Goal: Task Accomplishment & Management: Use online tool/utility

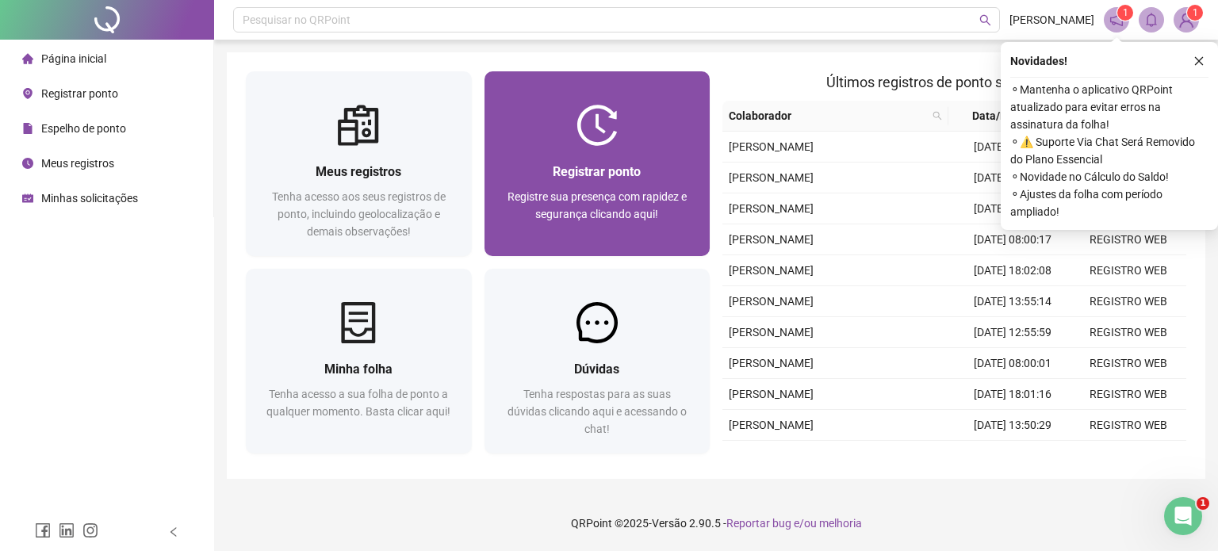
click at [607, 184] on div "Registrar ponto Registre sua presença com rapidez e segurança clicando aqui!" at bounding box center [598, 201] width 188 height 79
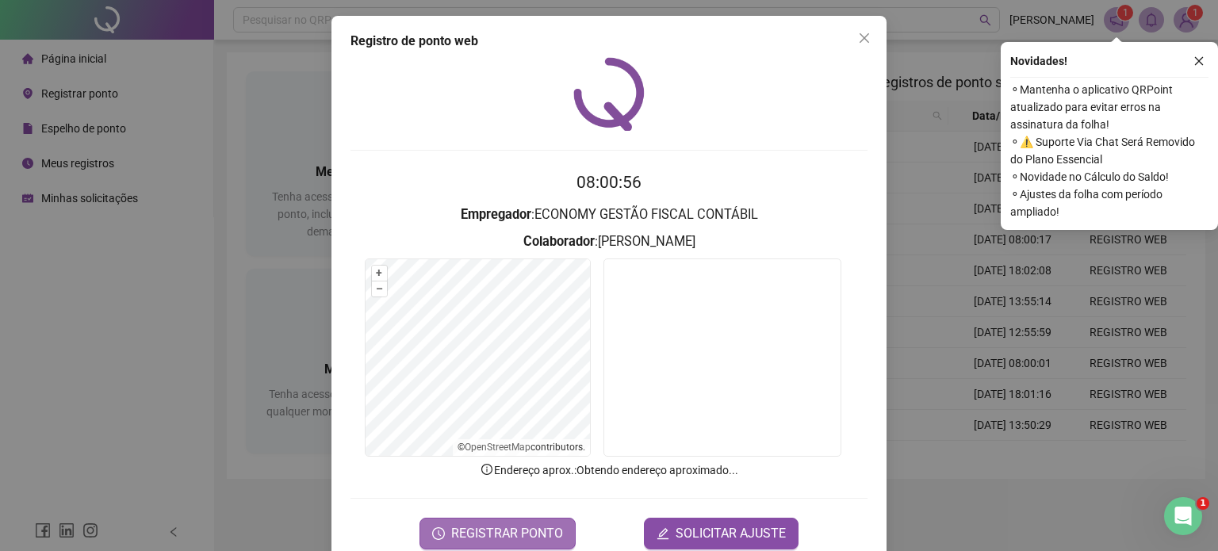
click at [489, 532] on span "REGISTRAR PONTO" at bounding box center [507, 533] width 112 height 19
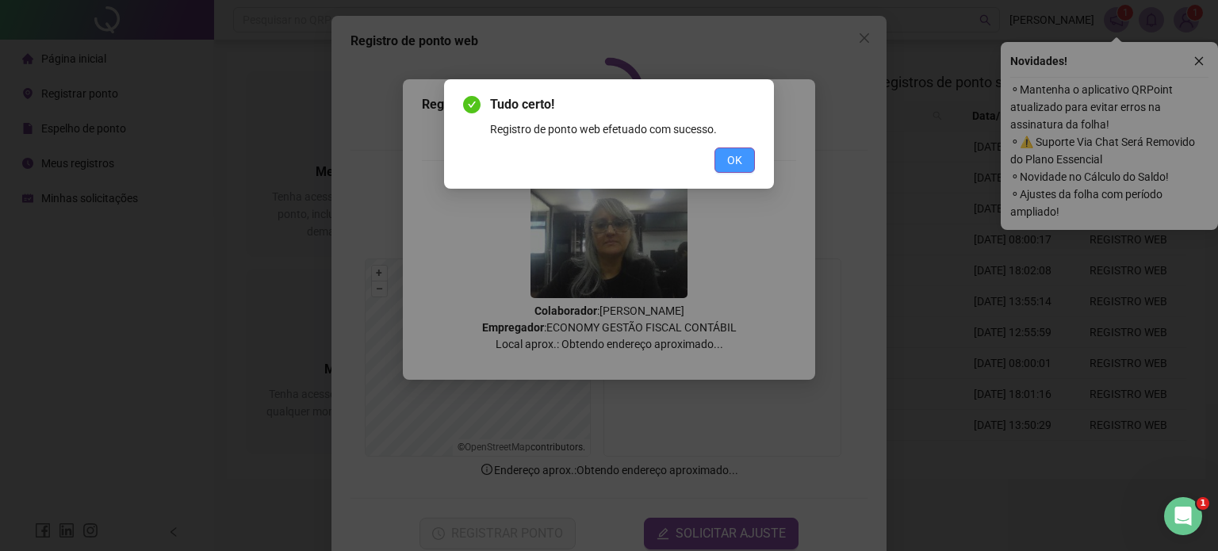
click at [744, 163] on button "OK" at bounding box center [735, 160] width 40 height 25
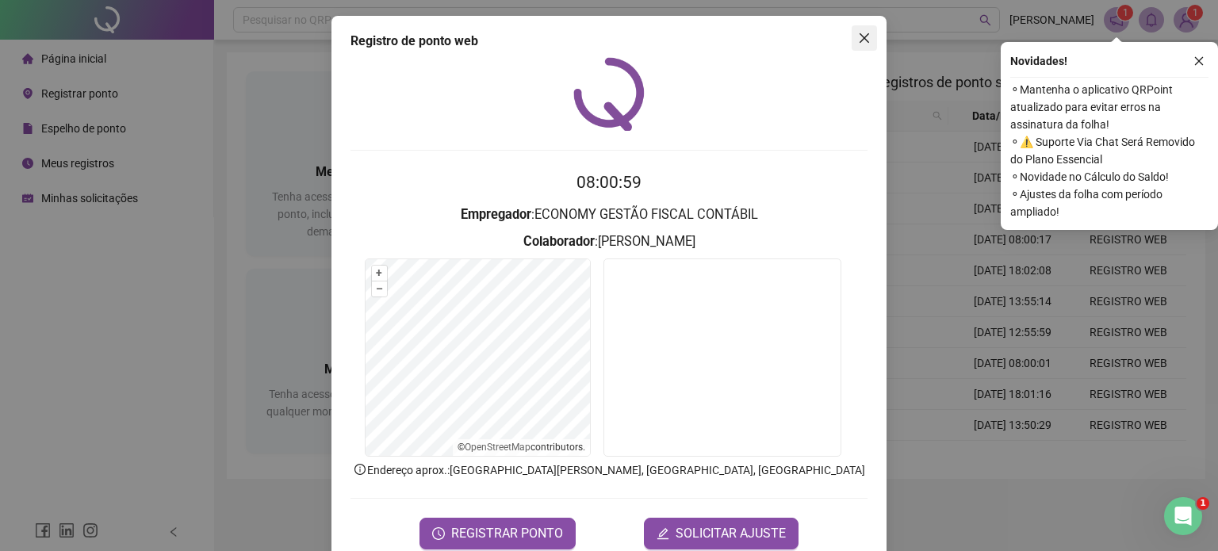
click at [860, 34] on icon "close" at bounding box center [864, 38] width 13 height 13
